Goal: Find specific page/section: Find specific page/section

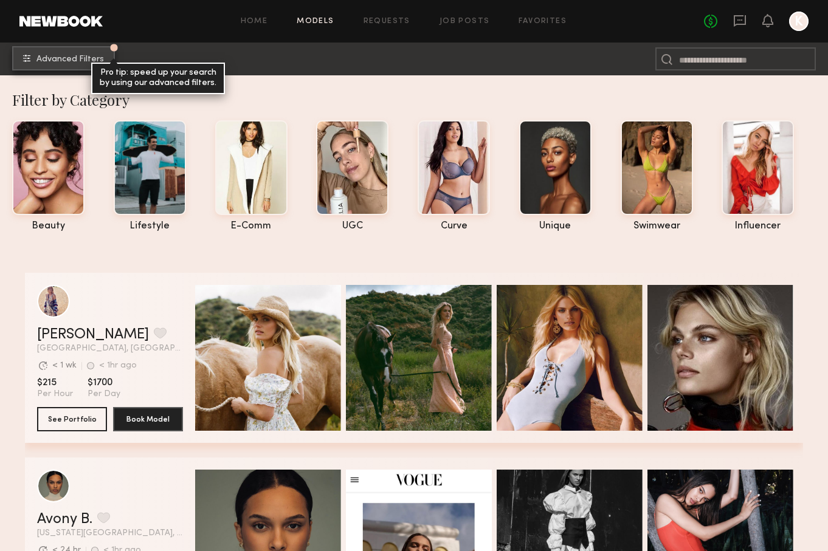
click at [77, 54] on button "Advanced Filters Pro tip: speed up your search by using our advanced filters." at bounding box center [63, 58] width 103 height 24
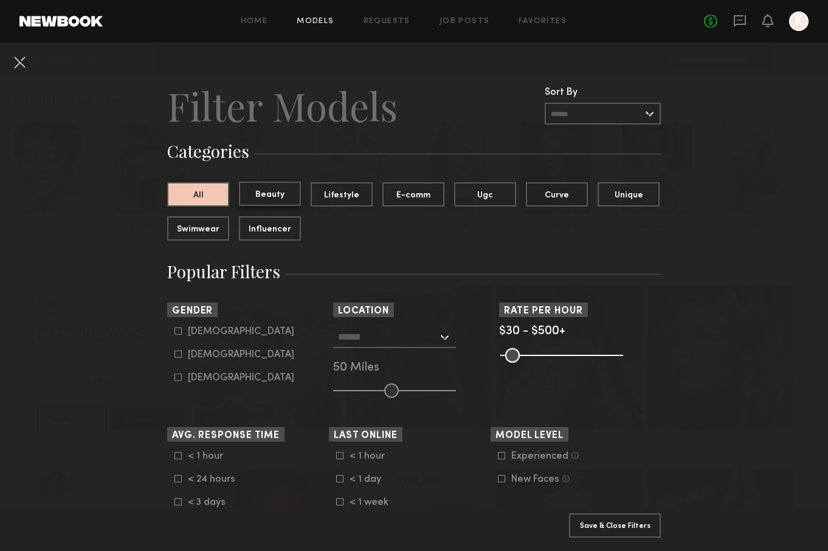
click at [273, 196] on button "Beauty" at bounding box center [270, 194] width 62 height 24
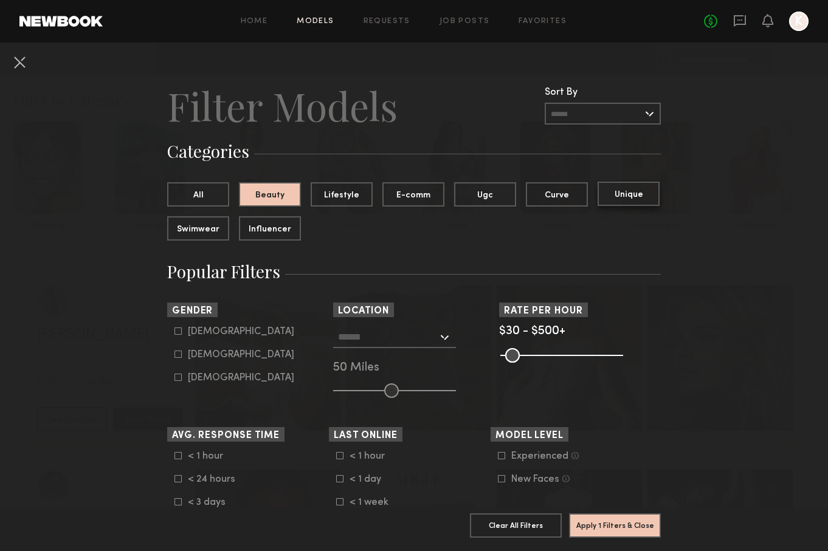
click at [622, 201] on button "Unique" at bounding box center [628, 194] width 62 height 24
click at [270, 189] on button "Beauty" at bounding box center [270, 194] width 62 height 24
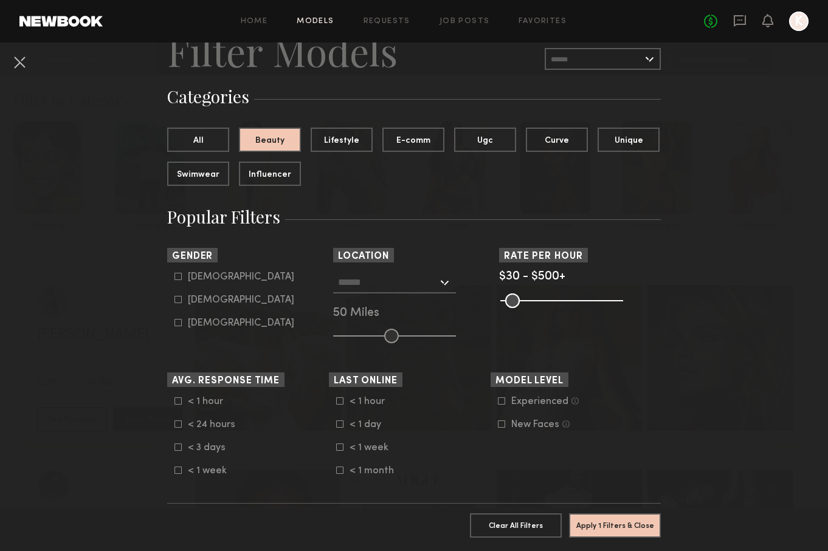
scroll to position [57, 0]
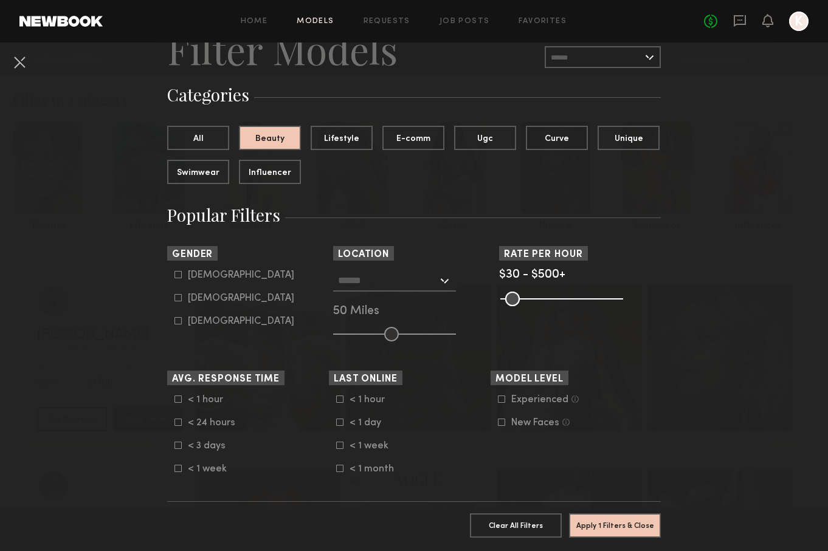
click at [181, 297] on icon at bounding box center [178, 298] width 7 height 7
type input "**"
click at [369, 284] on input "text" at bounding box center [388, 280] width 100 height 21
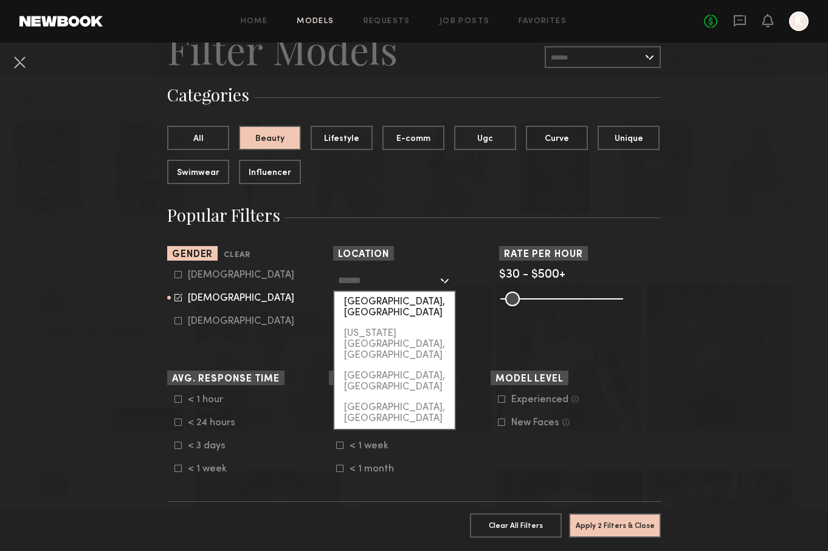
click at [363, 302] on div "[GEOGRAPHIC_DATA], [GEOGRAPHIC_DATA]" at bounding box center [394, 308] width 120 height 32
type input "**********"
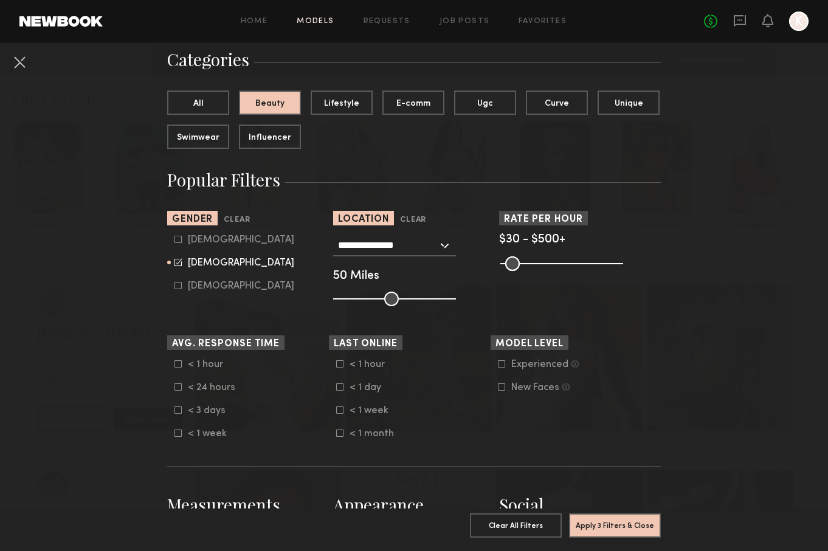
scroll to position [93, 0]
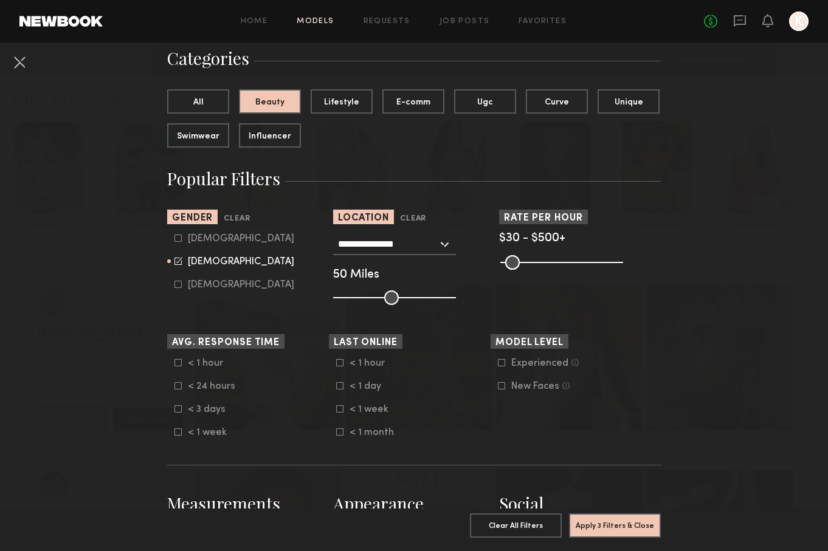
click at [501, 362] on icon at bounding box center [501, 362] width 7 height 7
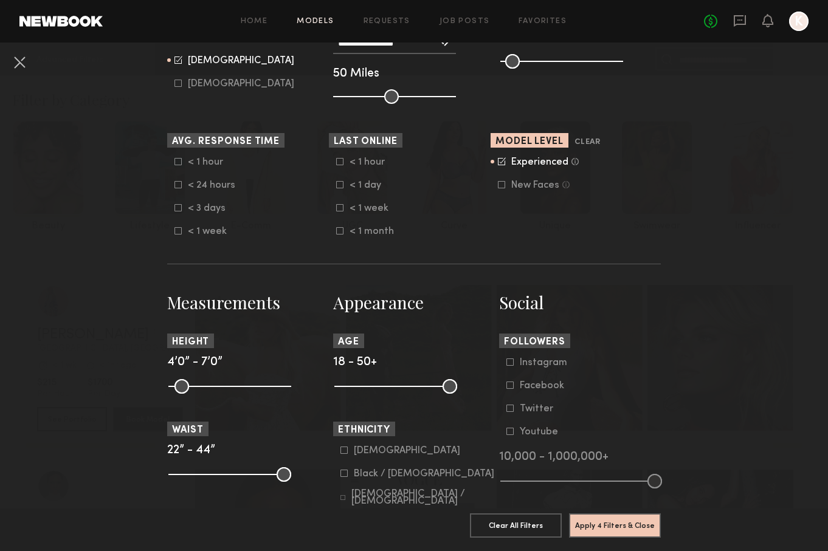
scroll to position [308, 0]
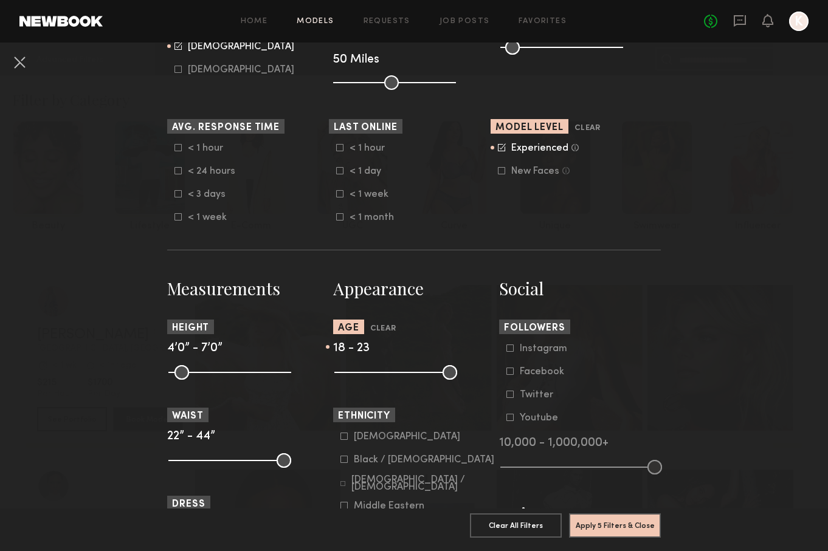
drag, startPoint x: 452, startPoint y: 373, endPoint x: 358, endPoint y: 376, distance: 93.6
type input "**"
click at [358, 376] on input "range" at bounding box center [395, 372] width 123 height 15
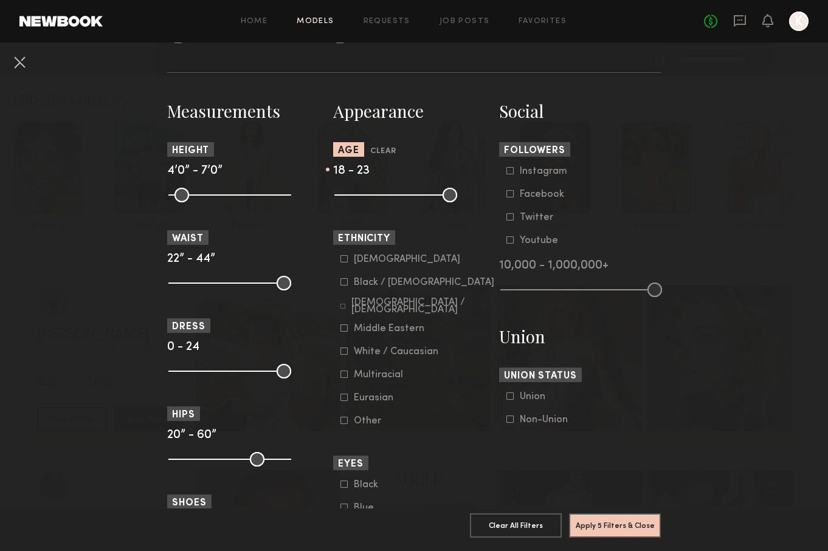
scroll to position [493, 0]
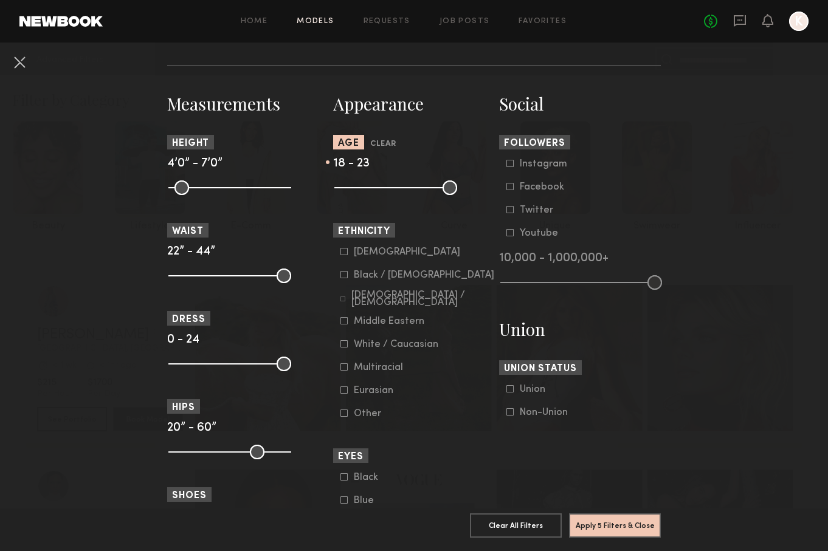
click at [511, 412] on icon at bounding box center [509, 411] width 7 height 7
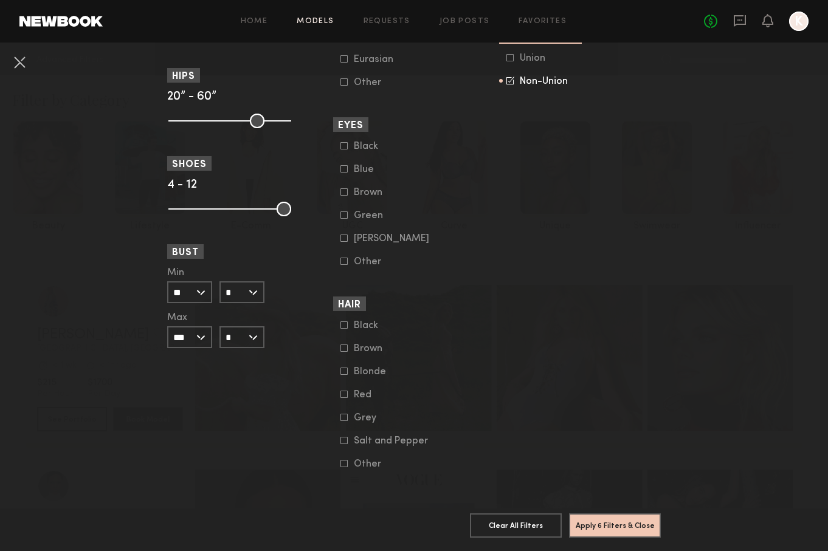
scroll to position [824, 0]
click at [605, 527] on button "Apply 6 Filters & Close" at bounding box center [615, 525] width 92 height 24
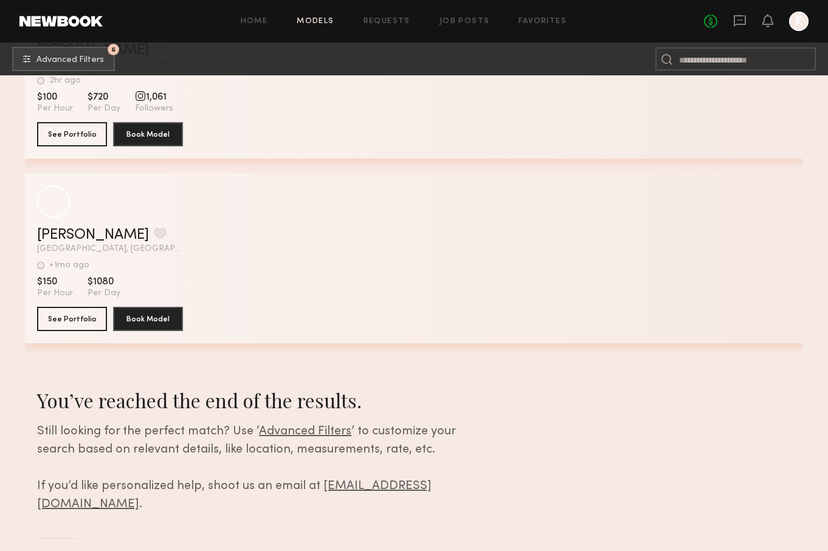
scroll to position [2695, 0]
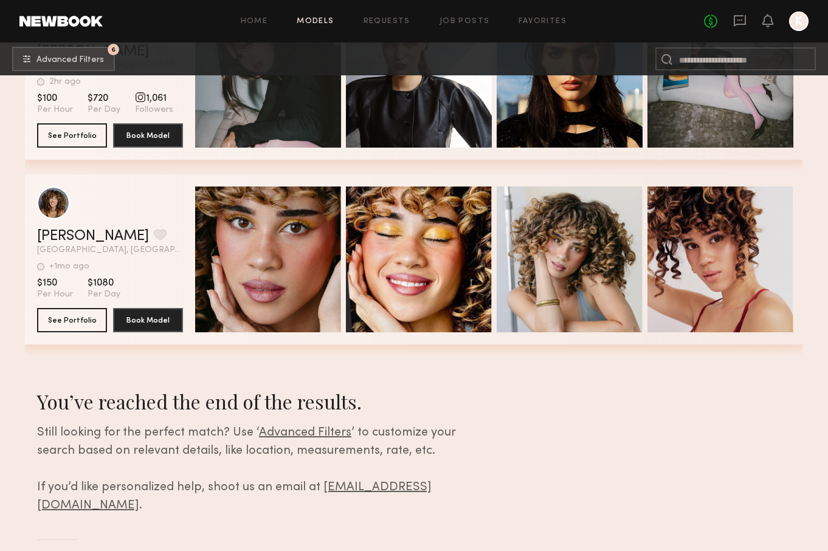
click at [269, 427] on span "Advanced Filters" at bounding box center [305, 433] width 92 height 12
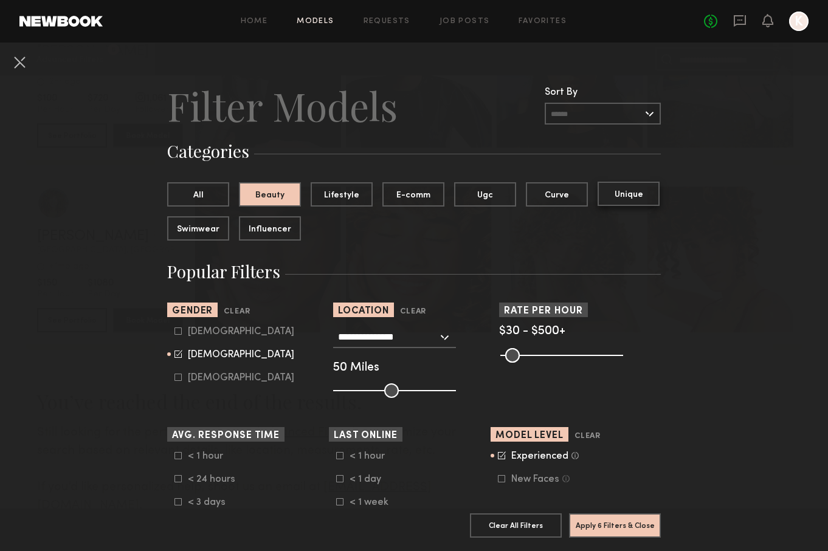
click at [622, 194] on button "Unique" at bounding box center [628, 194] width 62 height 24
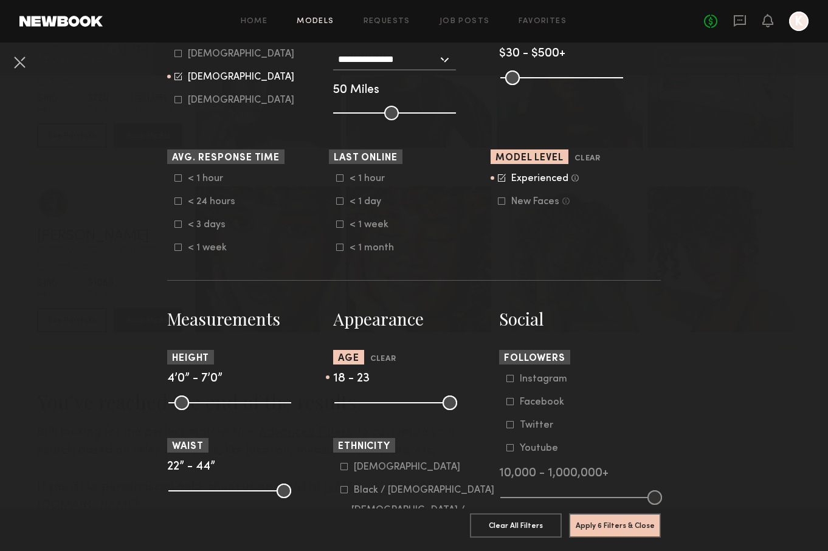
scroll to position [391, 0]
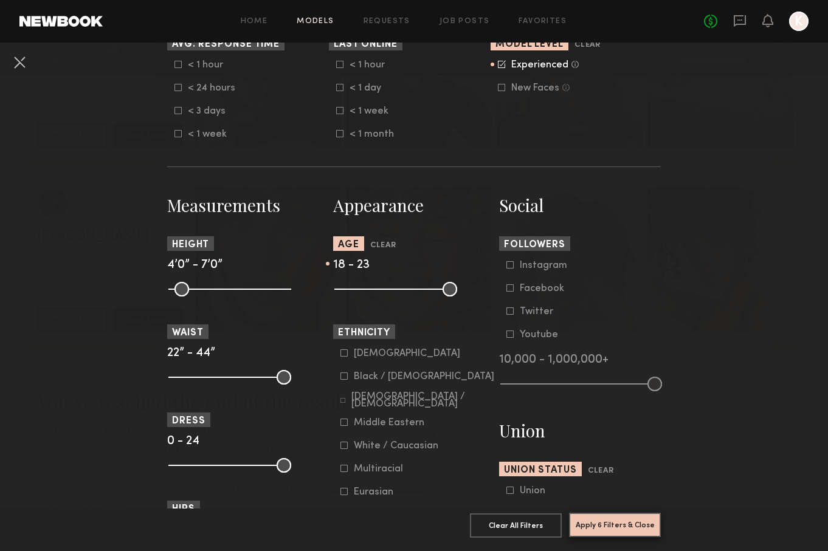
click at [606, 532] on button "Apply 6 Filters & Close" at bounding box center [615, 525] width 92 height 24
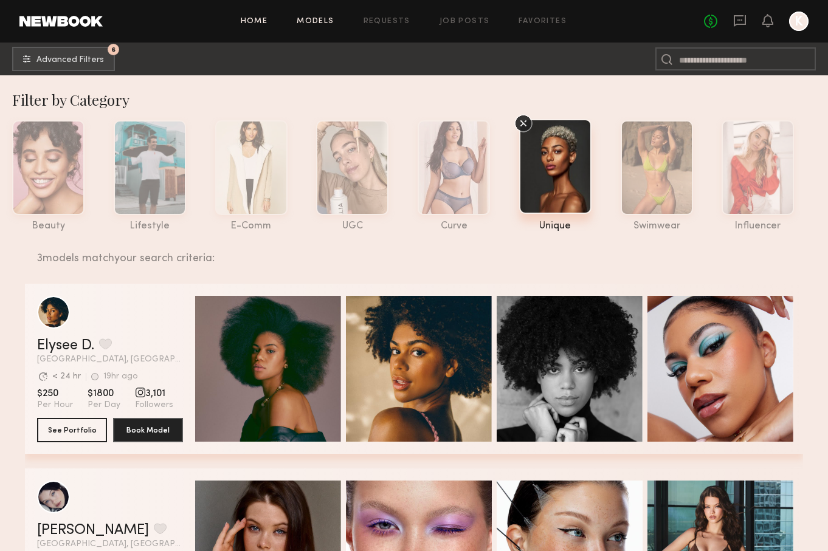
click at [259, 22] on link "Home" at bounding box center [254, 22] width 27 height 8
